Goal: Information Seeking & Learning: Learn about a topic

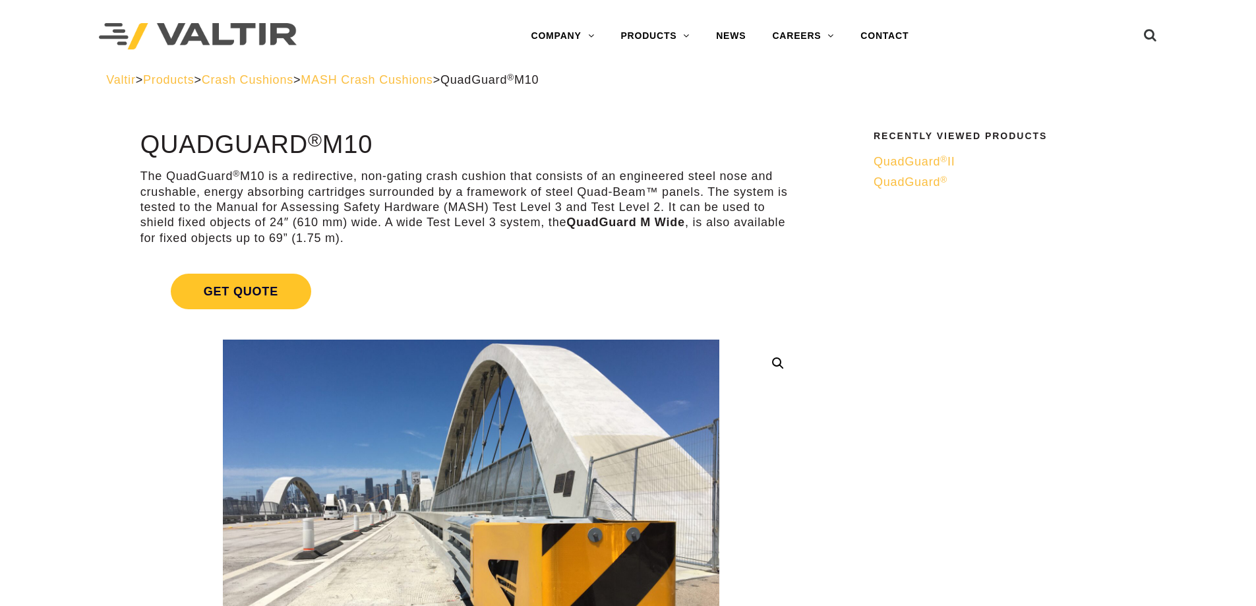
click at [432, 80] on span "MASH Crash Cushions" at bounding box center [367, 79] width 132 height 13
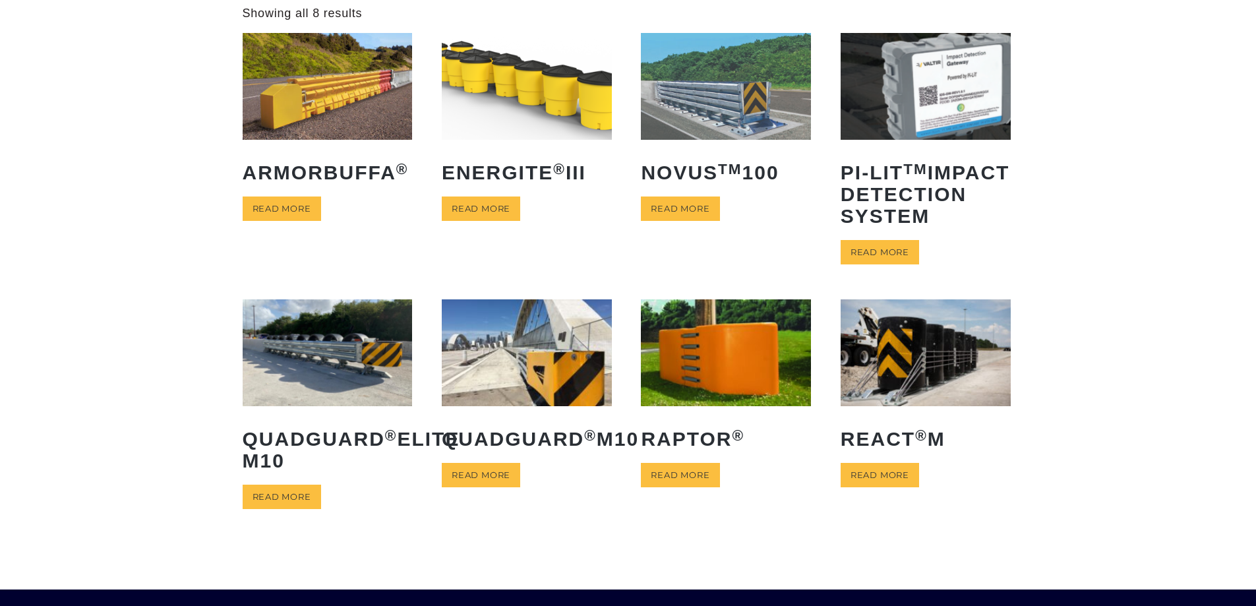
scroll to position [66, 0]
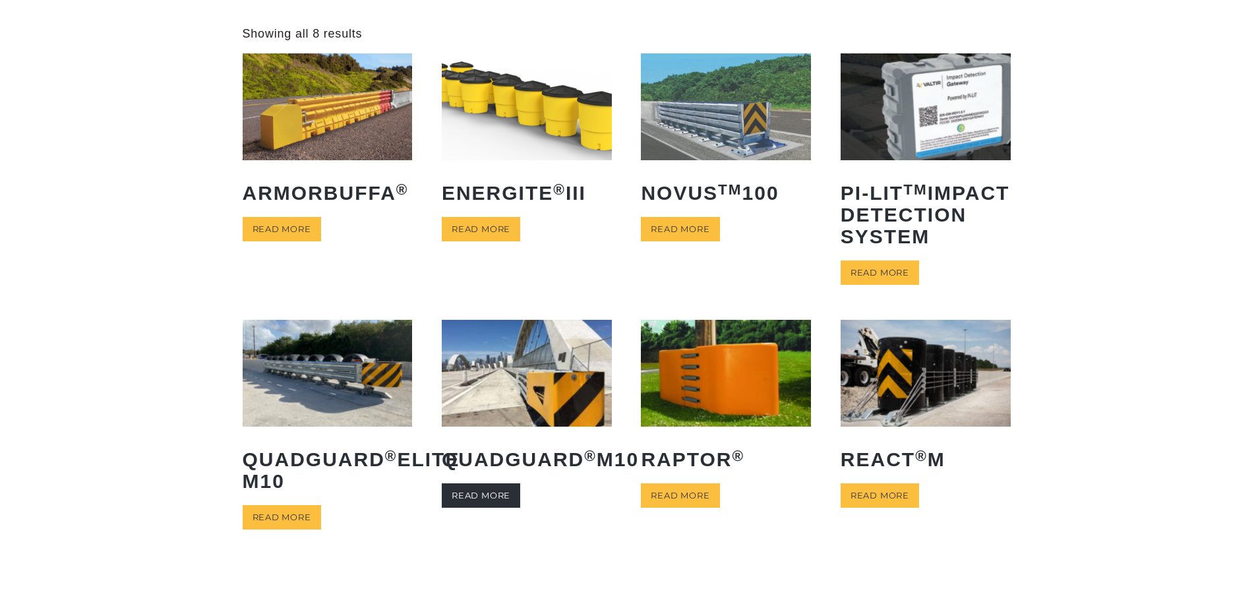
click at [490, 508] on link "Read more" at bounding box center [481, 495] width 78 height 24
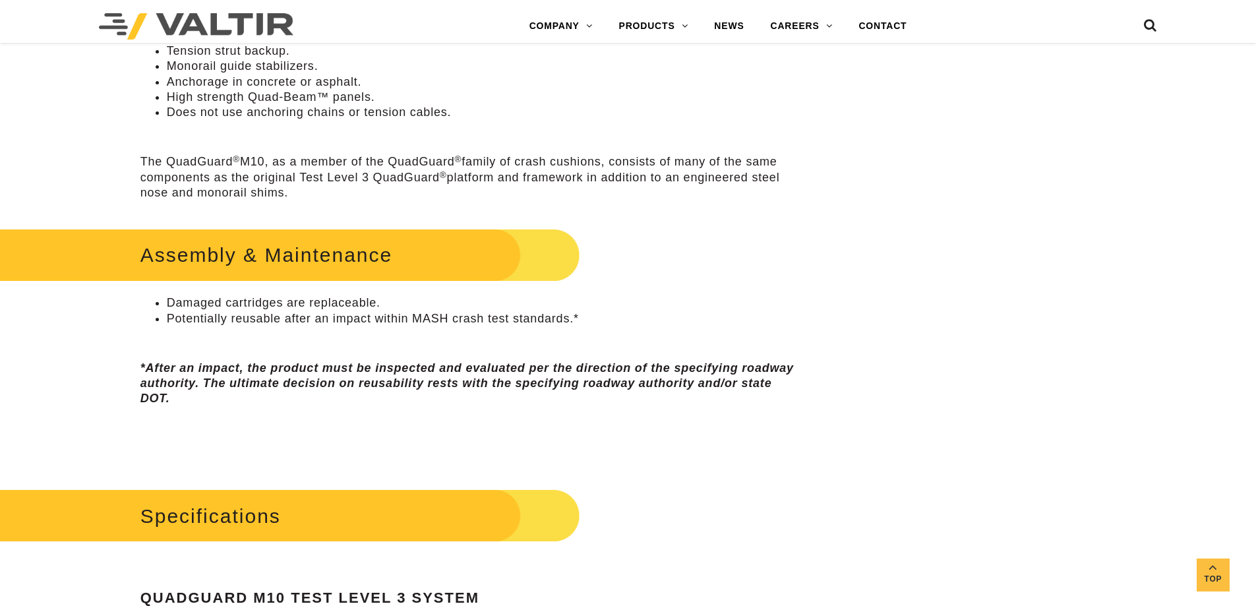
scroll to position [791, 0]
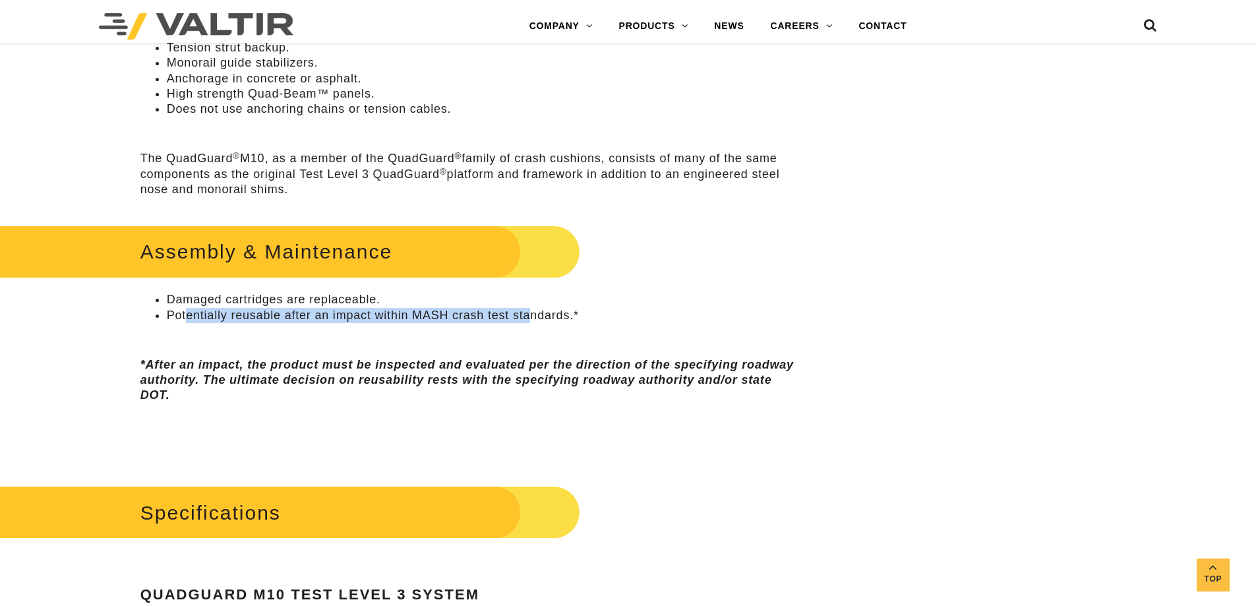
drag, startPoint x: 186, startPoint y: 313, endPoint x: 531, endPoint y: 310, distance: 344.8
click at [531, 310] on li "Potentially reusable after an impact within MASH crash test standards.*" at bounding box center [484, 315] width 635 height 15
click at [533, 325] on div "Assembly & Maintenance Damaged cartridges are replaceable. Potentially reusable…" at bounding box center [470, 339] width 661 height 237
drag, startPoint x: 175, startPoint y: 317, endPoint x: 537, endPoint y: 326, distance: 362.0
click at [537, 326] on div "Assembly & Maintenance Damaged cartridges are replaceable. Potentially reusable…" at bounding box center [470, 339] width 661 height 237
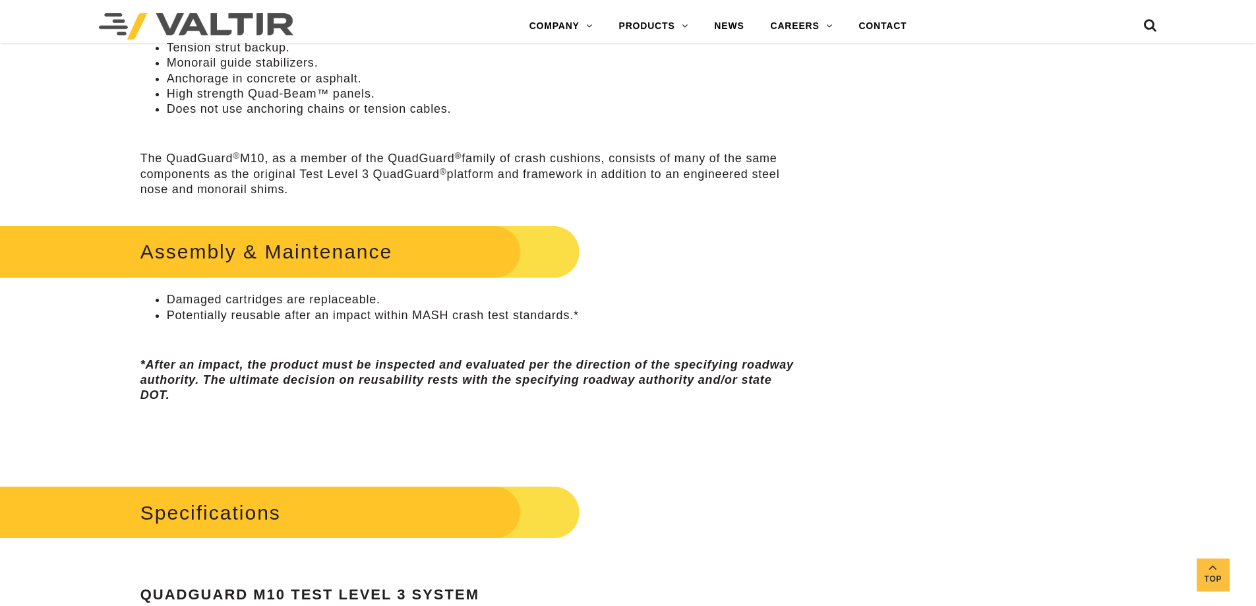
click at [519, 351] on div "Assembly & Maintenance Damaged cartridges are replaceable. Potentially reusable…" at bounding box center [470, 339] width 661 height 237
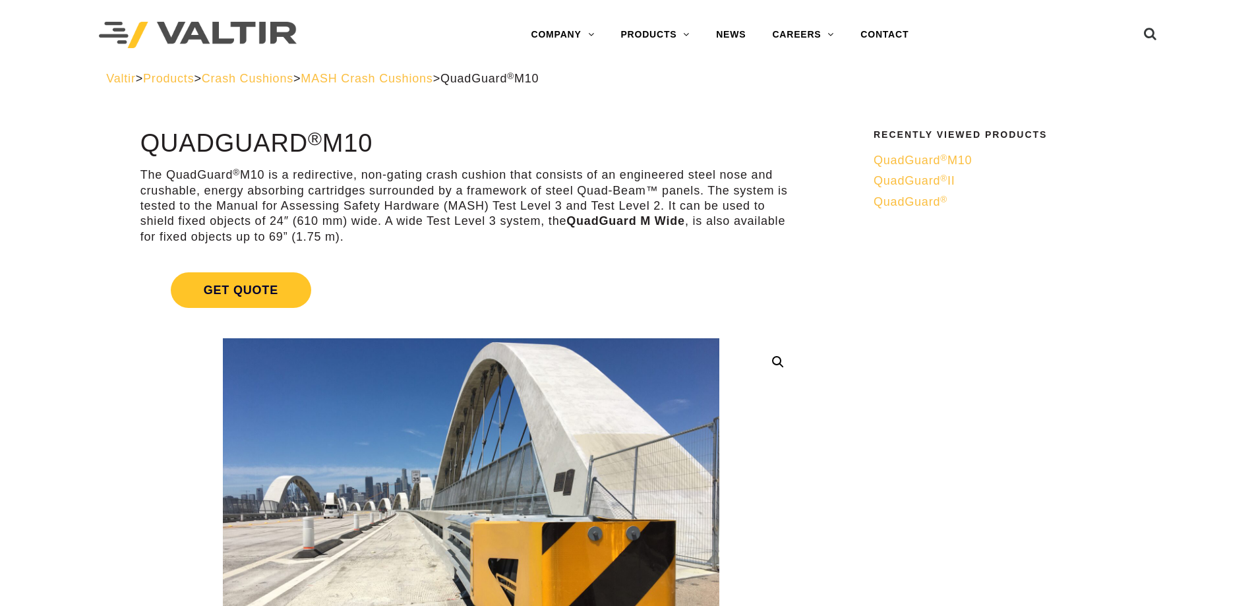
scroll to position [0, 0]
